Goal: Navigation & Orientation: Go to known website

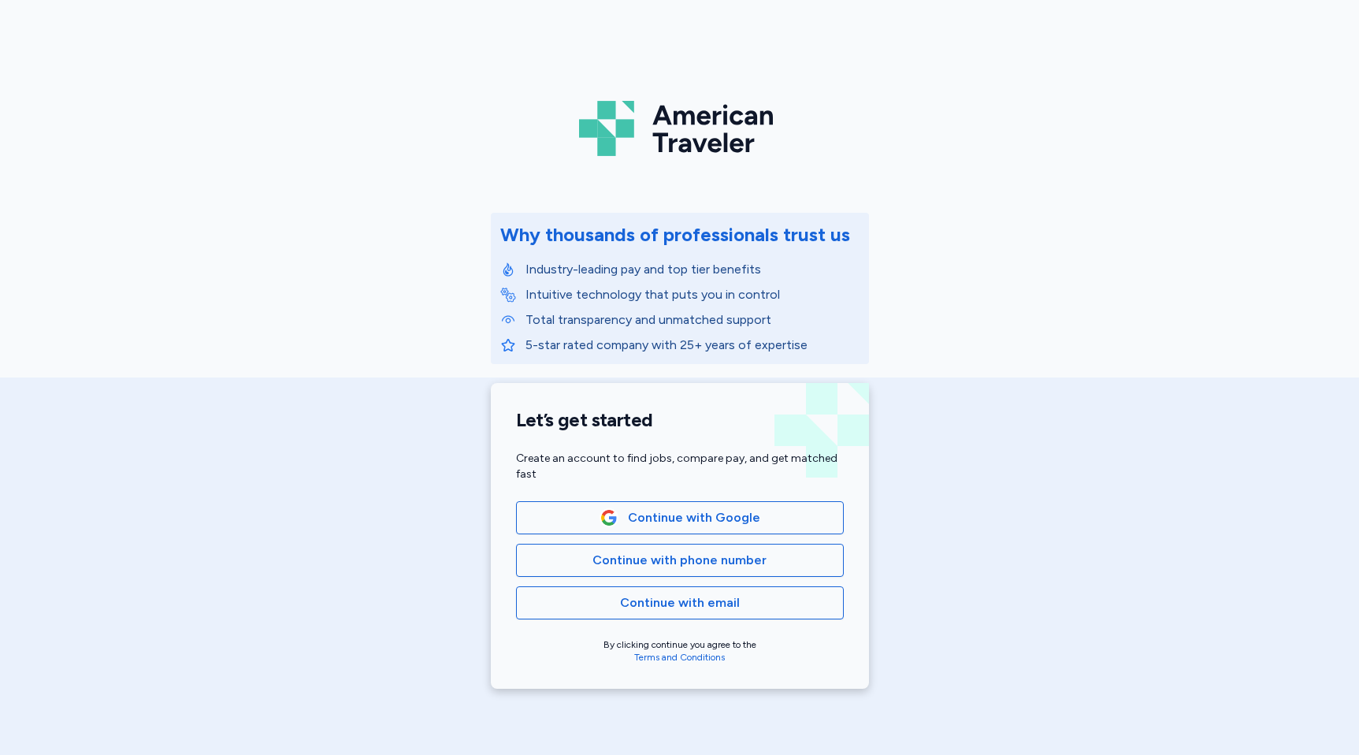
click at [943, 192] on div "American Traveler Why thousands of professionals trust us Industry-leading pay …" at bounding box center [679, 353] width 1359 height 707
